Goal: Answer question/provide support: Share knowledge or assist other users

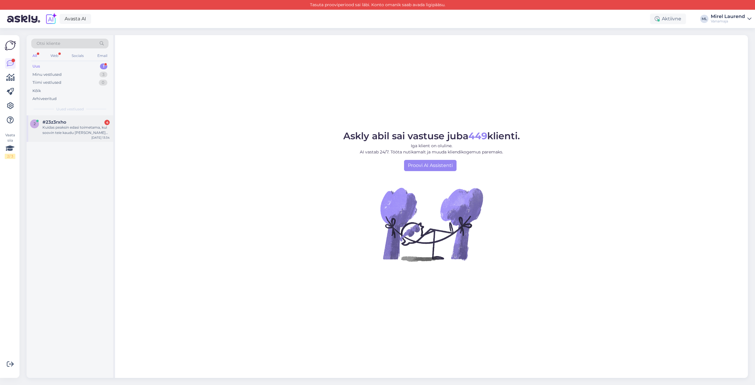
click at [77, 128] on div "Kuidas peaksin edasi toimetama, kui soovin teie kaudu [PERSON_NAME] tellida? Mi…" at bounding box center [75, 130] width 67 height 11
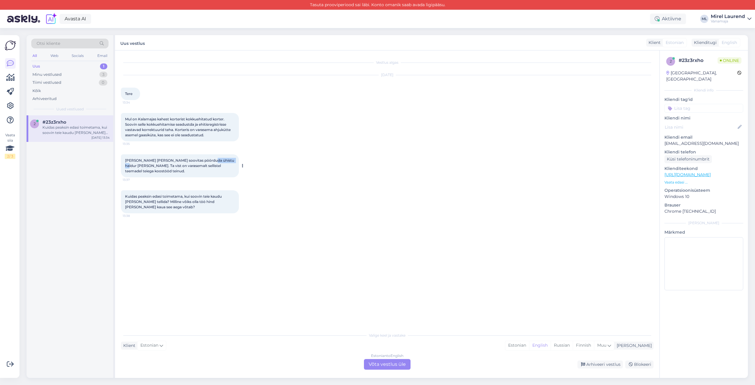
drag, startPoint x: 204, startPoint y: 160, endPoint x: 227, endPoint y: 161, distance: 22.7
click at [227, 161] on span "[PERSON_NAME] [PERSON_NAME] soovitas pöörduda ühistu haldur [PERSON_NAME]. Ta v…" at bounding box center [180, 165] width 110 height 15
copy span "[PERSON_NAME]"
click at [385, 366] on div "Estonian to English Võta vestlus üle" at bounding box center [387, 364] width 47 height 11
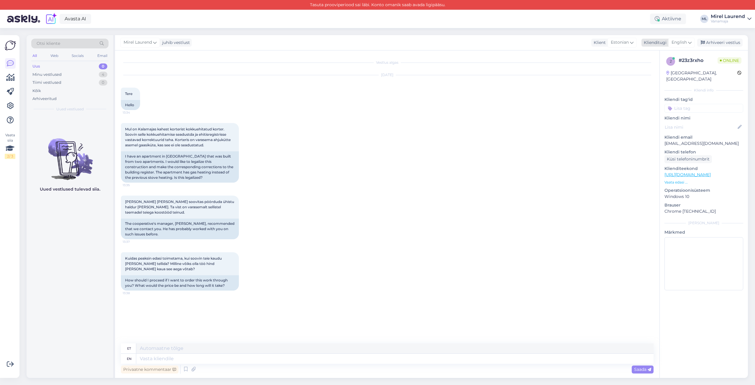
click at [684, 42] on span "English" at bounding box center [678, 42] width 15 height 6
click at [655, 77] on link "Estonian" at bounding box center [667, 75] width 65 height 9
click at [198, 353] on textarea at bounding box center [387, 357] width 532 height 12
click at [243, 358] on textarea "Tervist! Palun tehke konkreetse aadressiga päring [EMAIL_ADDRESS][DOMAIN_NAME]." at bounding box center [387, 357] width 532 height 12
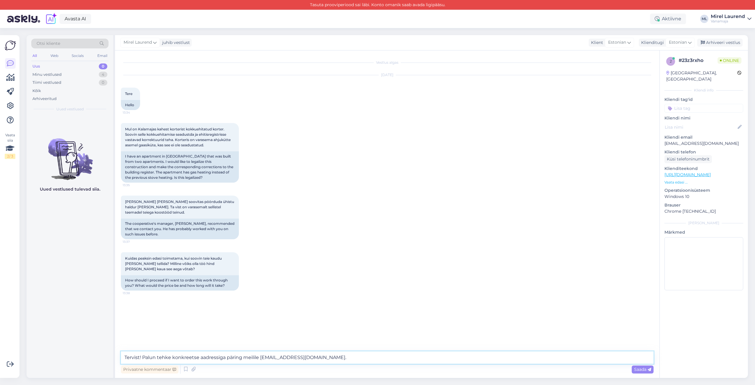
click at [324, 355] on textarea "Tervist! Palun tehke konkreetse aadressiga päring meilile [EMAIL_ADDRESS][DOMAI…" at bounding box center [387, 357] width 532 height 12
type textarea "Tervist! Palun tehke konkreetse aadressiga päring meilile [EMAIL_ADDRESS][DOMAI…"
click at [643, 372] on div "Saada" at bounding box center [642, 369] width 22 height 8
